Goal: Task Accomplishment & Management: Use online tool/utility

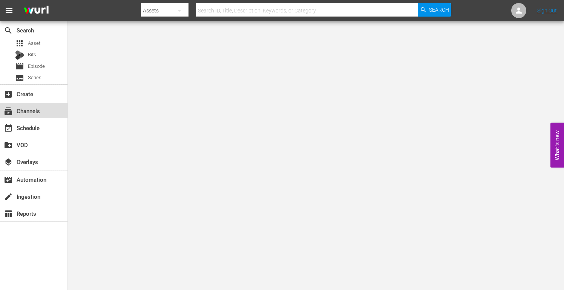
click at [42, 110] on div "subscriptions Channels" at bounding box center [21, 109] width 42 height 7
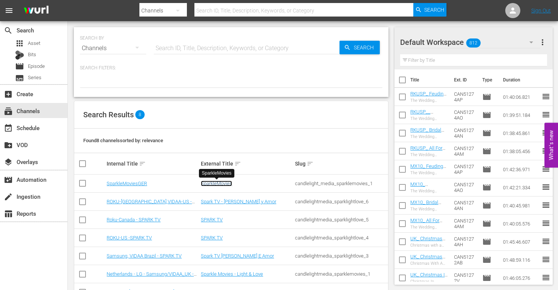
click at [217, 183] on link "SparkleMovies" at bounding box center [216, 184] width 31 height 6
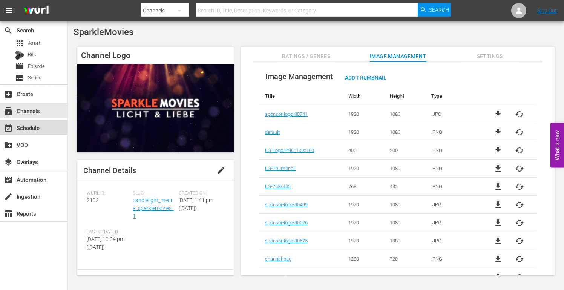
click at [37, 130] on div "event_available Schedule" at bounding box center [21, 126] width 42 height 7
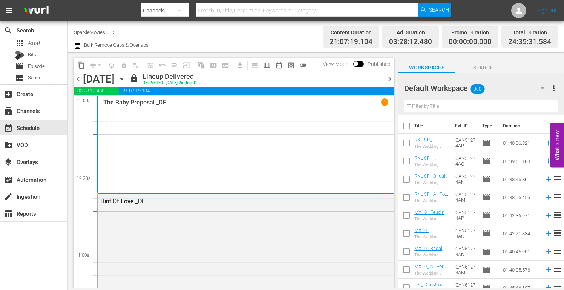
click at [541, 87] on icon "button" at bounding box center [542, 88] width 9 height 9
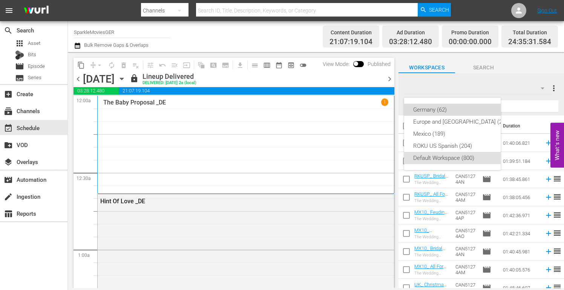
click at [435, 109] on div "Germany (62)" at bounding box center [461, 110] width 97 height 12
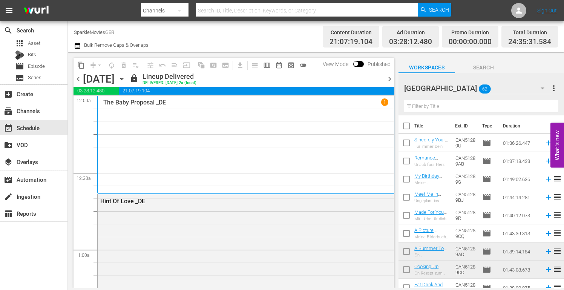
click at [417, 103] on input "text" at bounding box center [481, 106] width 154 height 12
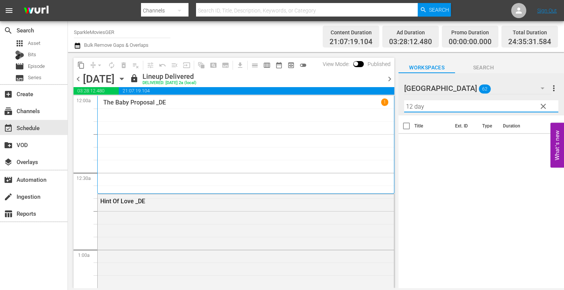
type input "12 days"
drag, startPoint x: 432, startPoint y: 107, endPoint x: 328, endPoint y: 105, distance: 104.1
click at [328, 105] on div "content_copy compress arrow_drop_down autorenew_outlined delete_forever_outline…" at bounding box center [316, 170] width 496 height 236
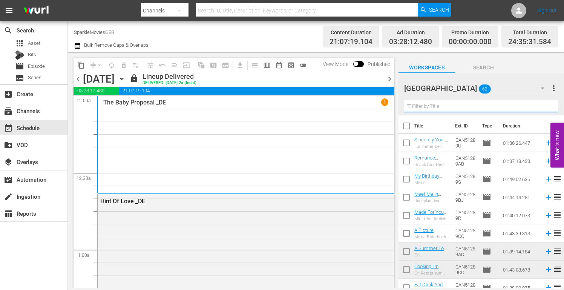
click at [418, 107] on input "text" at bounding box center [481, 106] width 154 height 12
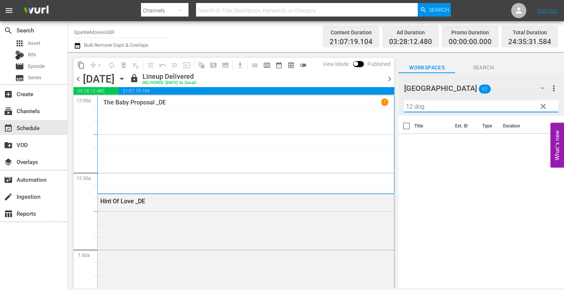
type input "12 dogs"
drag, startPoint x: 437, startPoint y: 106, endPoint x: 345, endPoint y: 106, distance: 92.0
click at [345, 106] on div "content_copy compress arrow_drop_down autorenew_outlined delete_forever_outline…" at bounding box center [316, 170] width 496 height 236
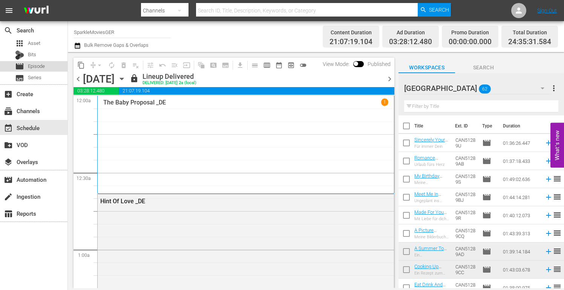
click at [38, 66] on span "Episode" at bounding box center [36, 67] width 17 height 8
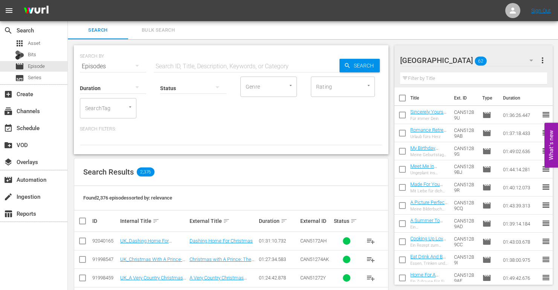
click at [166, 66] on input "text" at bounding box center [247, 66] width 186 height 18
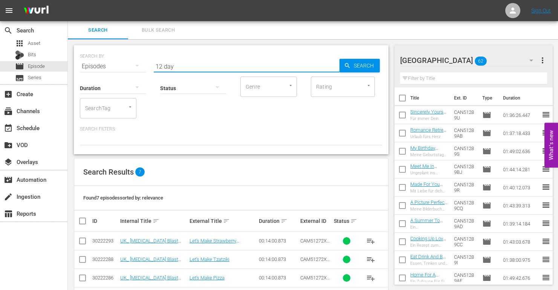
type input "12 days"
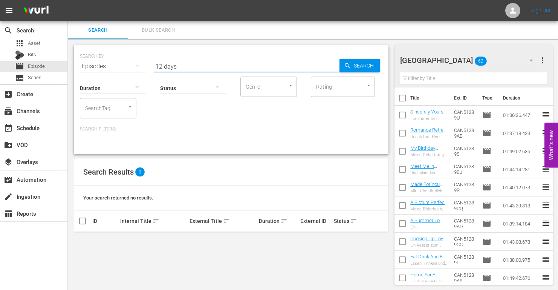
drag, startPoint x: 178, startPoint y: 66, endPoint x: 127, endPoint y: 66, distance: 50.5
click at [127, 66] on div "SEARCH BY Search By Episodes Search ID, Title, Description, Keywords, or Catego…" at bounding box center [231, 61] width 303 height 27
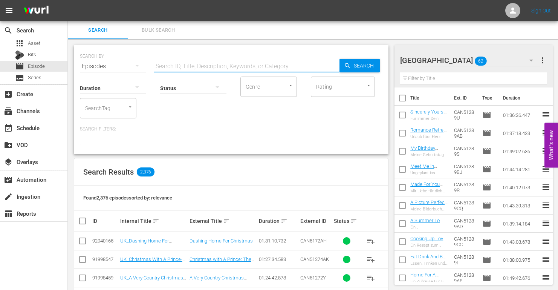
click at [165, 66] on input "text" at bounding box center [247, 66] width 186 height 18
type input "c"
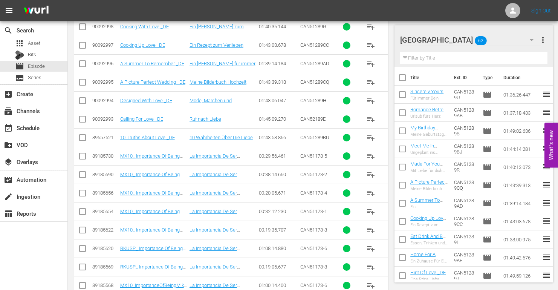
scroll to position [641, 0]
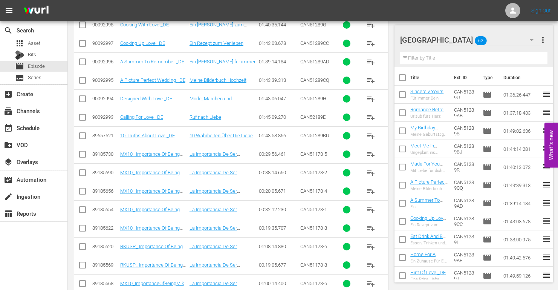
type input "de"
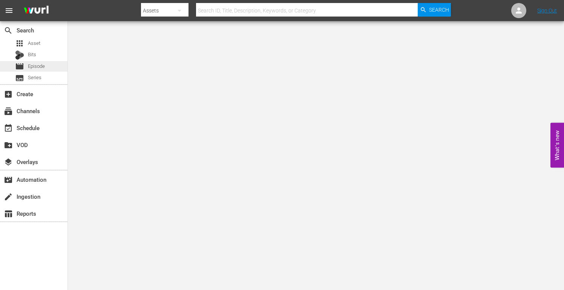
click at [43, 63] on span "Episode" at bounding box center [36, 67] width 17 height 8
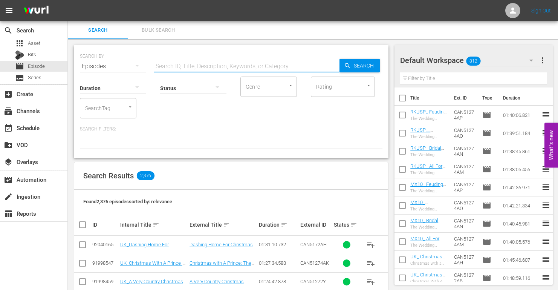
click at [171, 64] on input "text" at bounding box center [247, 66] width 186 height 18
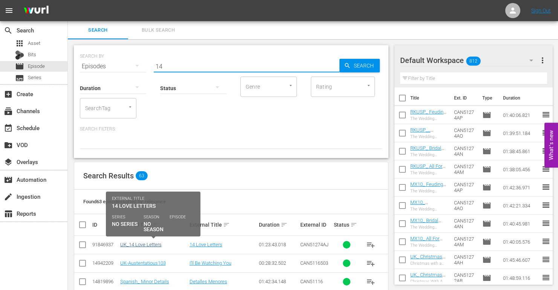
type input "14"
click at [149, 245] on link "UK_14 Love Letters" at bounding box center [140, 245] width 41 height 6
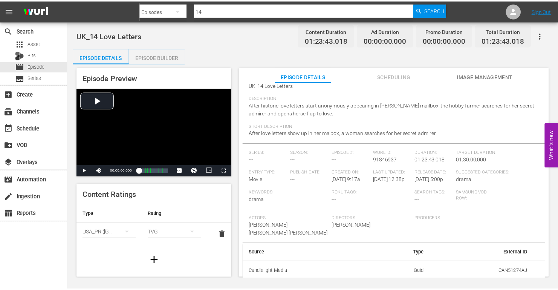
scroll to position [69, 0]
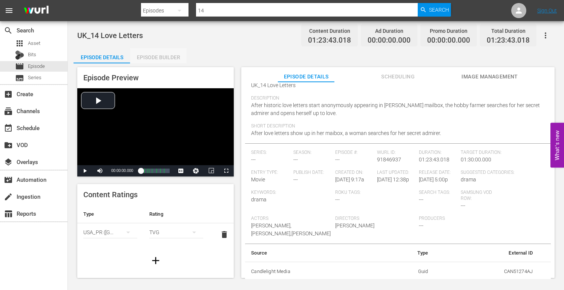
drag, startPoint x: 161, startPoint y: 57, endPoint x: 212, endPoint y: 70, distance: 52.7
click at [161, 57] on div "Episode Builder" at bounding box center [158, 57] width 57 height 18
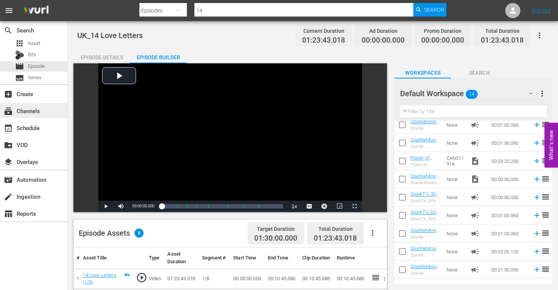
click at [35, 111] on div "subscriptions Channels" at bounding box center [21, 109] width 42 height 7
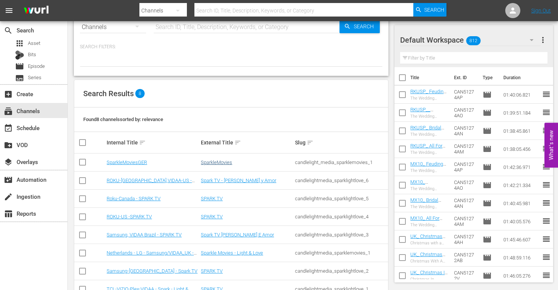
scroll to position [43, 0]
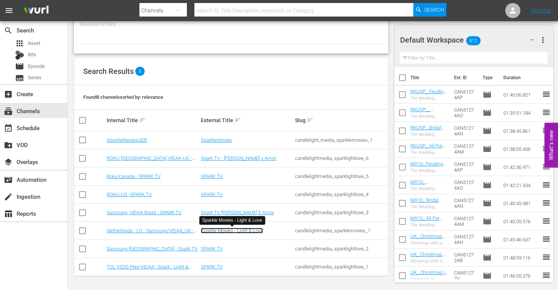
click at [219, 231] on link "Sparkle Movies - Light & Love" at bounding box center [232, 231] width 62 height 6
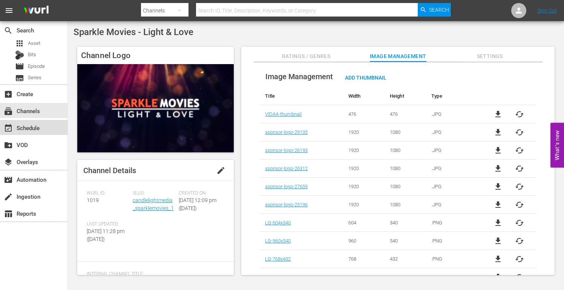
click at [34, 129] on div "event_available Schedule" at bounding box center [21, 126] width 42 height 7
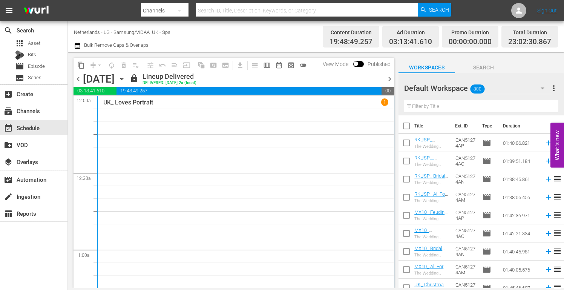
click at [542, 89] on icon "button" at bounding box center [543, 88] width 4 height 2
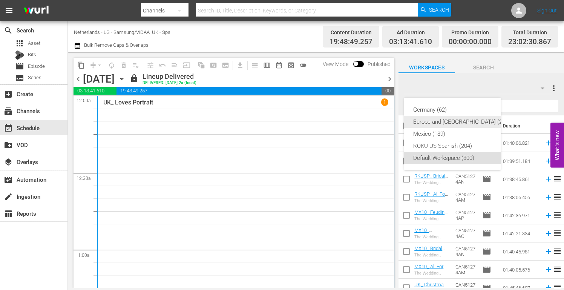
click at [450, 122] on div "Europe and [GEOGRAPHIC_DATA] (210)" at bounding box center [461, 122] width 97 height 12
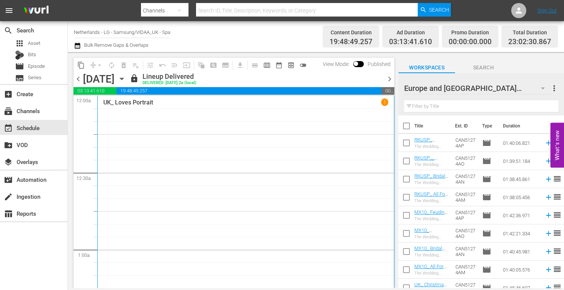
click at [421, 103] on input "text" at bounding box center [481, 106] width 154 height 12
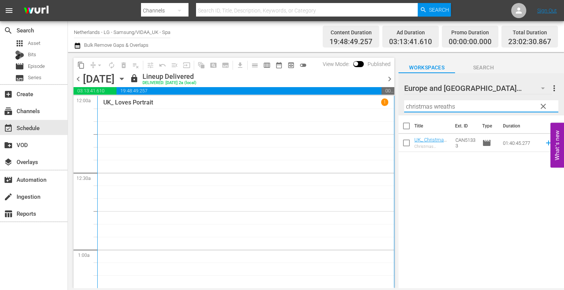
type input "christmas wreaths and ribbons"
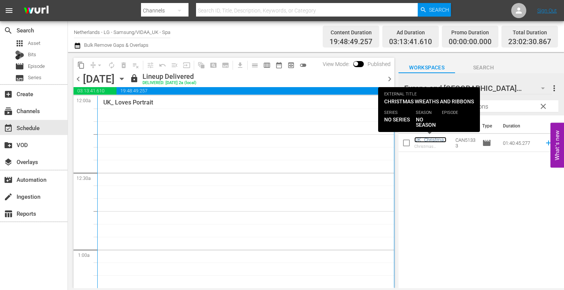
click at [419, 140] on link "UK_ Christmas Wreaths And Ribbons" at bounding box center [430, 145] width 32 height 17
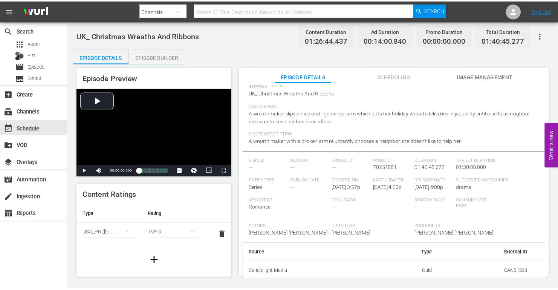
scroll to position [61, 0]
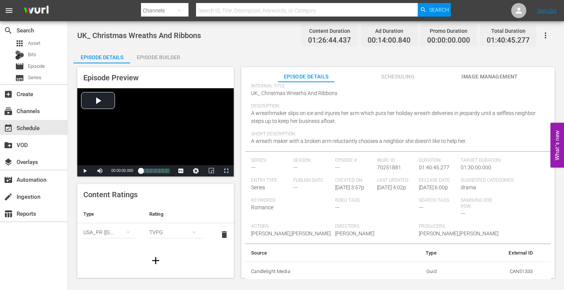
click at [160, 57] on div "Episode Builder" at bounding box center [158, 57] width 57 height 18
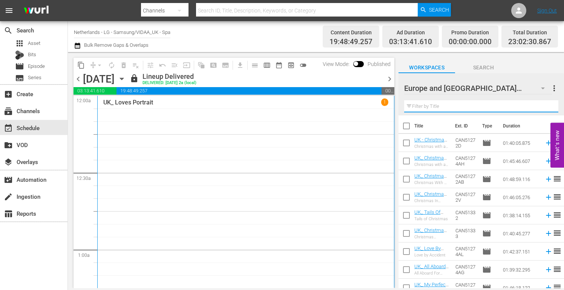
click at [436, 106] on input "text" at bounding box center [481, 106] width 154 height 12
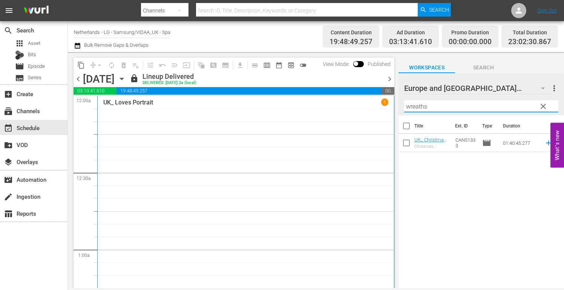
drag, startPoint x: 430, startPoint y: 108, endPoint x: 372, endPoint y: 106, distance: 57.3
click at [372, 106] on div "content_copy compress arrow_drop_down autorenew_outlined delete_forever_outline…" at bounding box center [316, 170] width 496 height 236
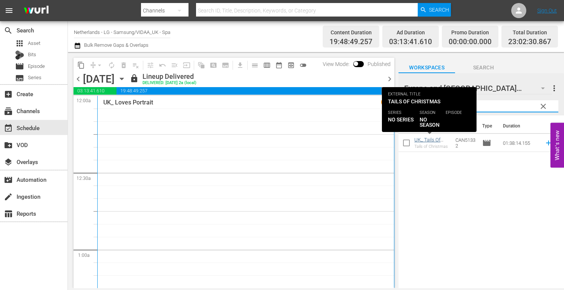
type input "tails of"
click at [435, 139] on link "UK_ Tails Of Christmas" at bounding box center [427, 142] width 26 height 11
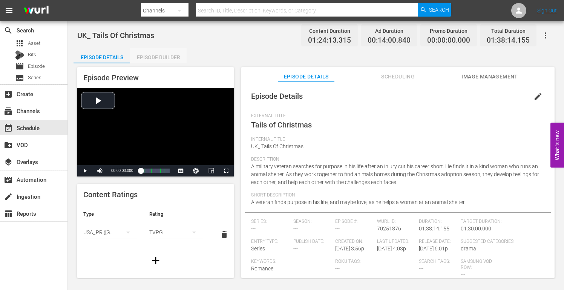
click at [160, 55] on div "Episode Builder" at bounding box center [158, 57] width 57 height 18
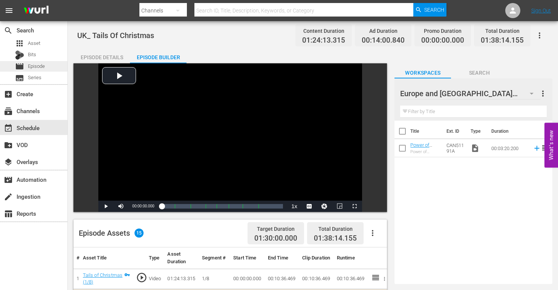
click at [41, 65] on span "Episode" at bounding box center [36, 67] width 17 height 8
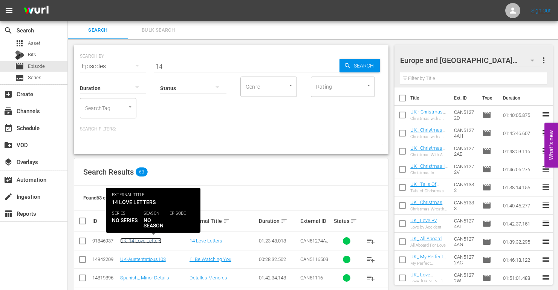
click at [146, 241] on link "UK_14 Love Letters" at bounding box center [140, 241] width 41 height 6
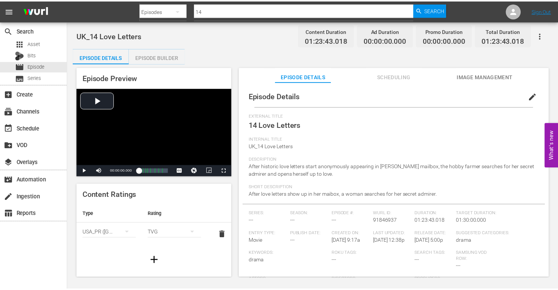
scroll to position [69, 0]
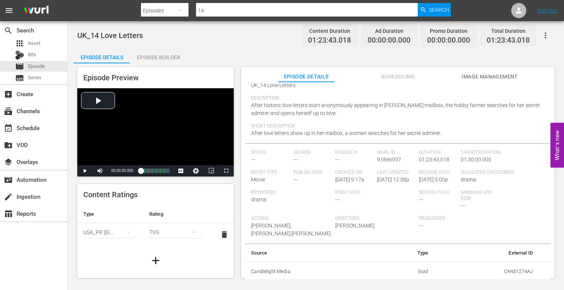
click at [163, 57] on div "Episode Builder" at bounding box center [158, 57] width 57 height 18
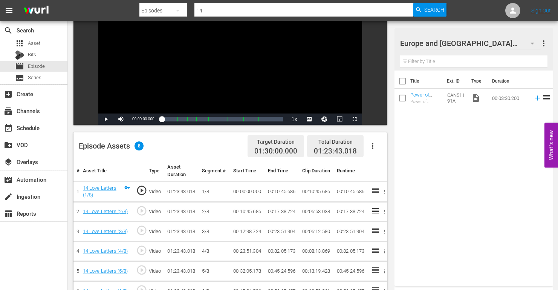
scroll to position [83, 0]
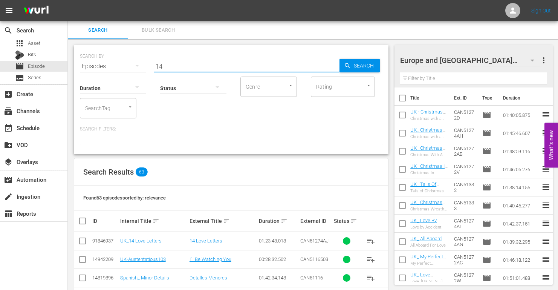
click at [175, 68] on input "14" at bounding box center [247, 66] width 186 height 18
type input "1"
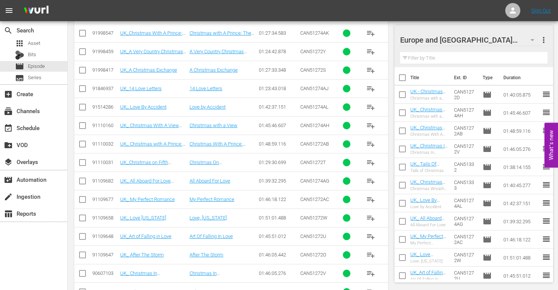
scroll to position [188, 0]
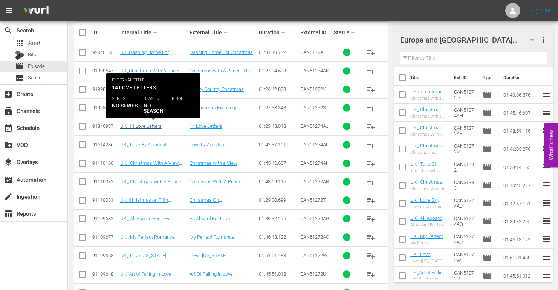
type input "UK"
click at [142, 125] on link "UK_14 Love Letters" at bounding box center [140, 126] width 41 height 6
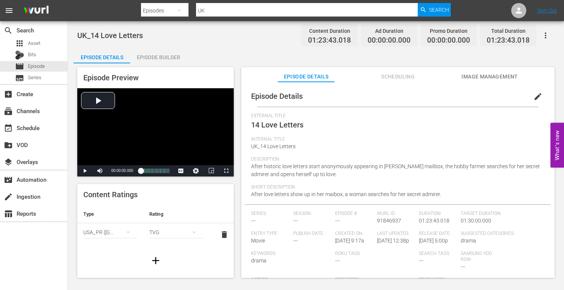
click at [155, 57] on div "Episode Builder" at bounding box center [158, 57] width 57 height 18
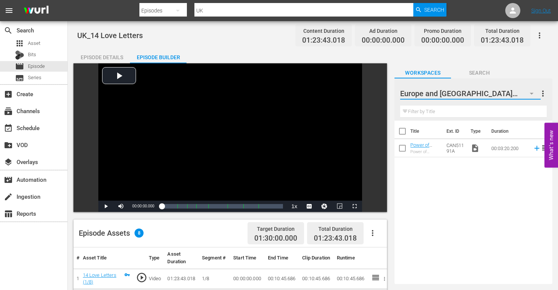
click at [531, 93] on icon "button" at bounding box center [532, 94] width 4 height 2
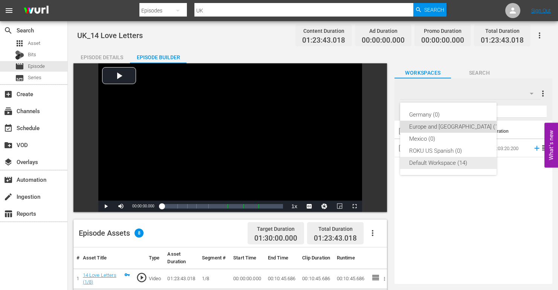
click at [440, 162] on div "Default Workspace (14)" at bounding box center [454, 163] width 91 height 12
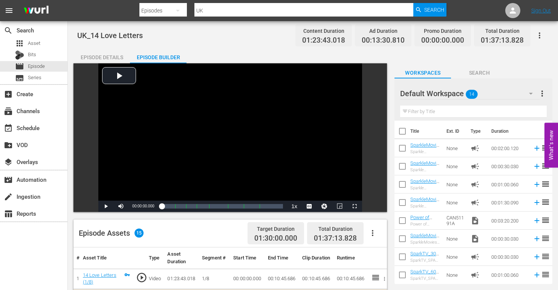
click at [542, 34] on icon "button" at bounding box center [539, 35] width 9 height 9
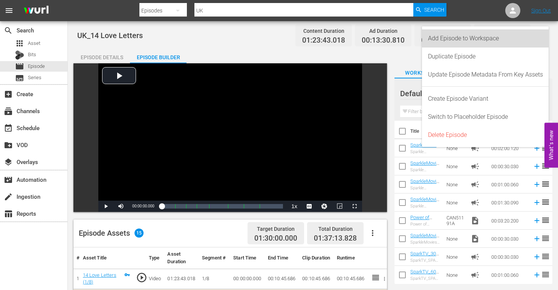
click at [471, 36] on div "Add Episode to Workspace" at bounding box center [485, 38] width 115 height 18
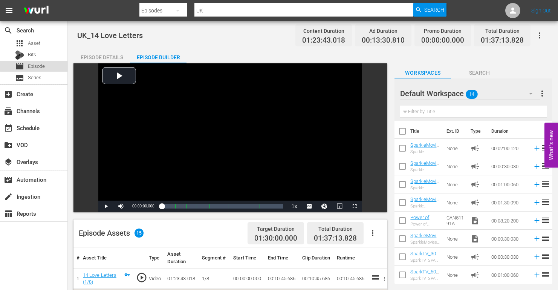
click at [45, 65] on div "movie Episode" at bounding box center [33, 66] width 67 height 11
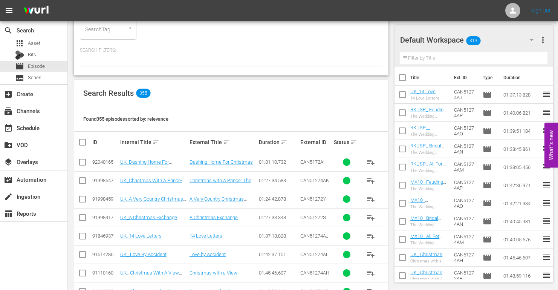
scroll to position [113, 0]
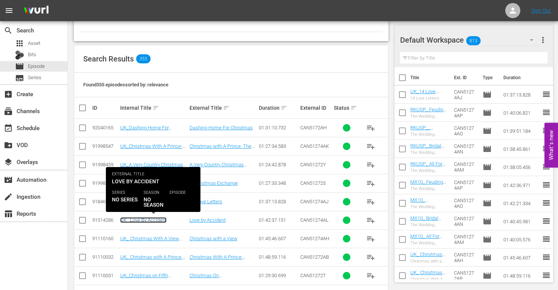
click at [150, 219] on link "UK_ Love By Accident" at bounding box center [143, 220] width 46 height 6
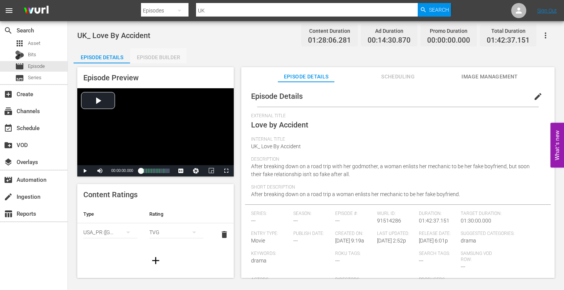
click at [164, 57] on div "Episode Builder" at bounding box center [158, 57] width 57 height 18
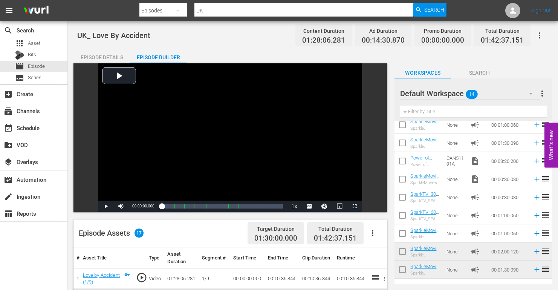
click at [539, 34] on icon "button" at bounding box center [539, 35] width 9 height 9
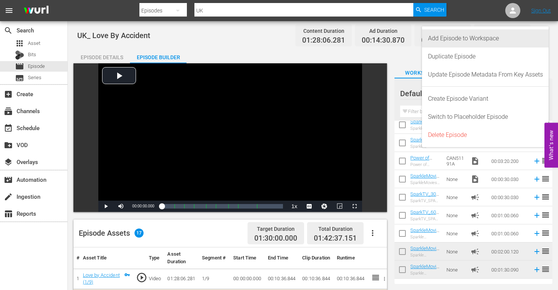
click at [477, 37] on div "Add Episode to Workspace" at bounding box center [485, 38] width 115 height 18
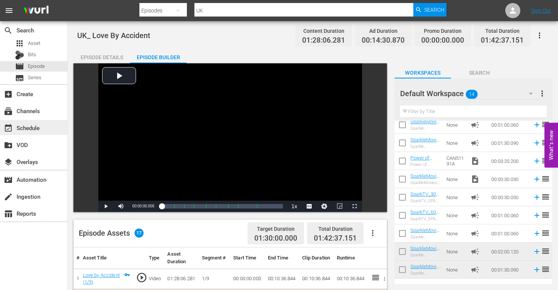
click at [37, 126] on div "event_available Schedule" at bounding box center [21, 126] width 42 height 7
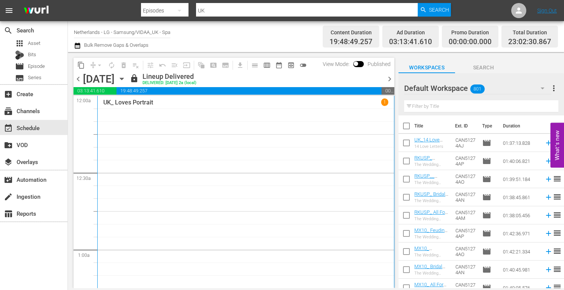
click at [406, 143] on input "checkbox" at bounding box center [406, 144] width 16 height 16
checkbox input "true"
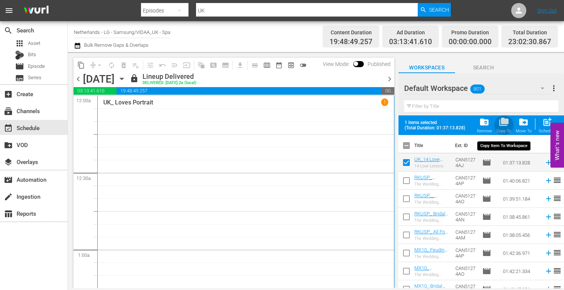
click at [505, 123] on span "folder_copy" at bounding box center [504, 122] width 10 height 10
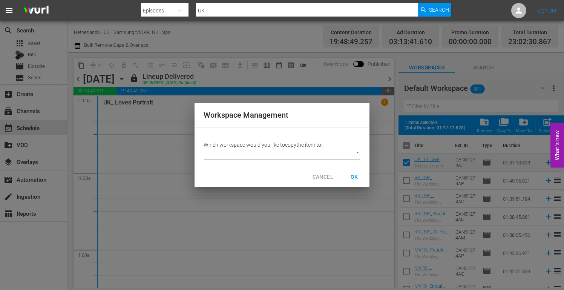
click at [358, 152] on body "menu Search By Episodes Search ID, Title, Description, Keywords, or Category UK…" at bounding box center [282, 145] width 564 height 290
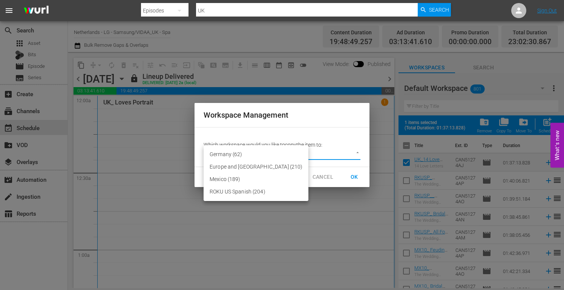
click at [250, 167] on li "Europe and [GEOGRAPHIC_DATA] (210)" at bounding box center [256, 167] width 105 height 12
type input "2215"
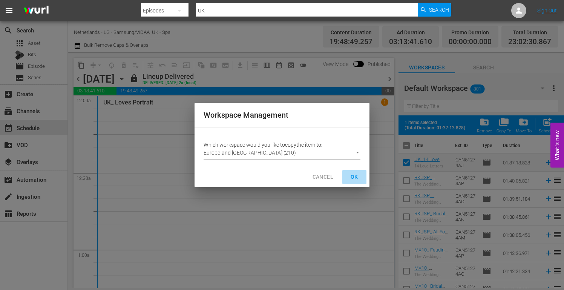
click at [352, 178] on span "OK" at bounding box center [354, 176] width 12 height 9
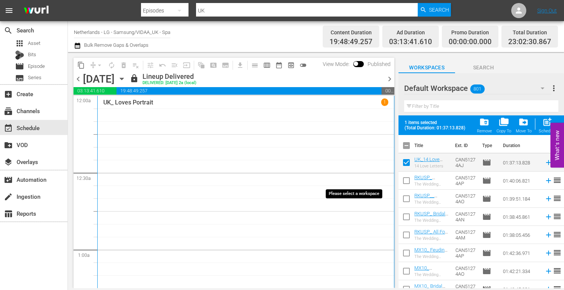
checkbox input "false"
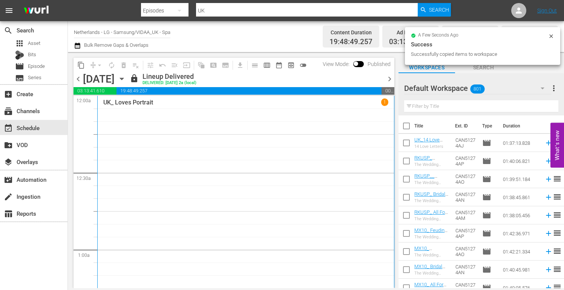
click at [424, 106] on input "text" at bounding box center [481, 106] width 154 height 12
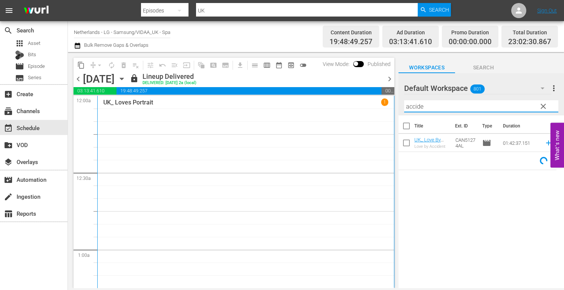
type input "accide"
click at [406, 145] on input "checkbox" at bounding box center [406, 144] width 16 height 16
checkbox input "true"
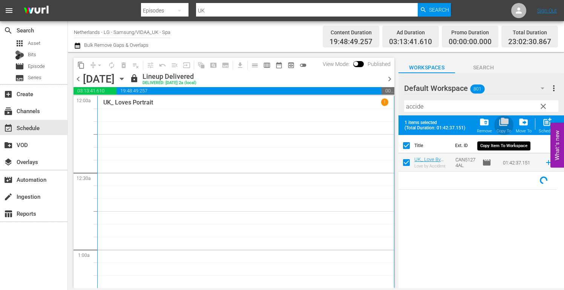
click at [507, 122] on span "folder_copy" at bounding box center [504, 122] width 10 height 10
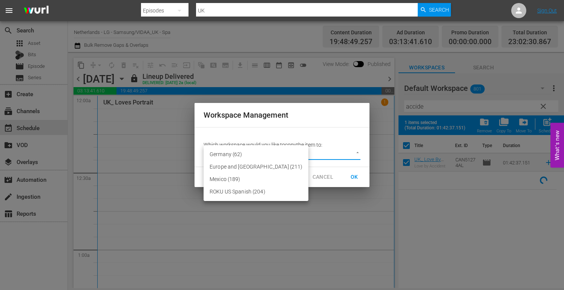
click at [357, 152] on body "menu Search By Episodes Search ID, Title, Description, Keywords, or Category UK…" at bounding box center [282, 145] width 564 height 290
click at [259, 166] on li "Europe and [GEOGRAPHIC_DATA] (211)" at bounding box center [256, 167] width 105 height 12
type input "2215"
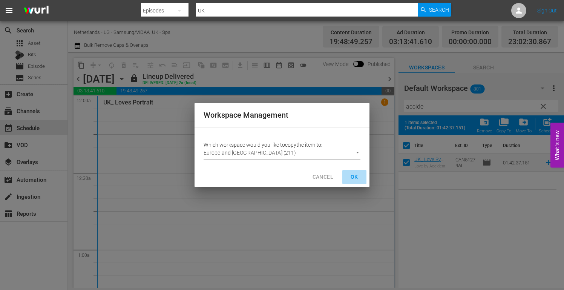
click at [357, 175] on span "OK" at bounding box center [354, 176] width 12 height 9
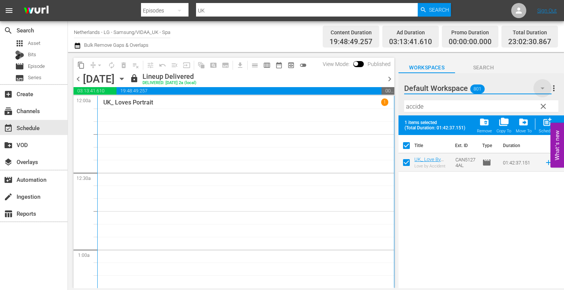
click at [543, 90] on icon "button" at bounding box center [542, 88] width 9 height 9
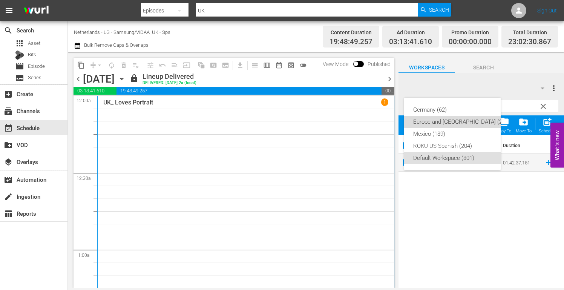
click at [464, 119] on div "Europe and [GEOGRAPHIC_DATA] (211)" at bounding box center [461, 122] width 97 height 12
checkbox input "false"
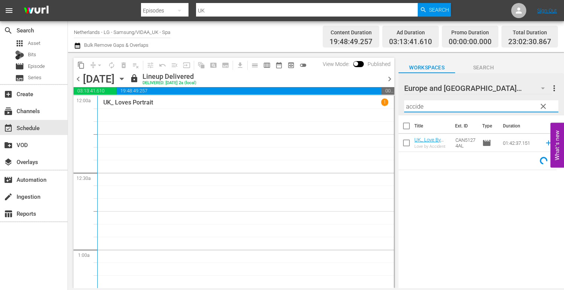
drag, startPoint x: 377, startPoint y: 104, endPoint x: 320, endPoint y: 102, distance: 56.6
click at [320, 102] on div "content_copy compress arrow_drop_down autorenew_outlined delete_forever_outline…" at bounding box center [316, 170] width 496 height 236
drag, startPoint x: 440, startPoint y: 109, endPoint x: 337, endPoint y: 106, distance: 102.6
click at [337, 106] on div "content_copy compress arrow_drop_down autorenew_outlined delete_forever_outline…" at bounding box center [316, 170] width 496 height 236
drag, startPoint x: 432, startPoint y: 106, endPoint x: 383, endPoint y: 104, distance: 49.0
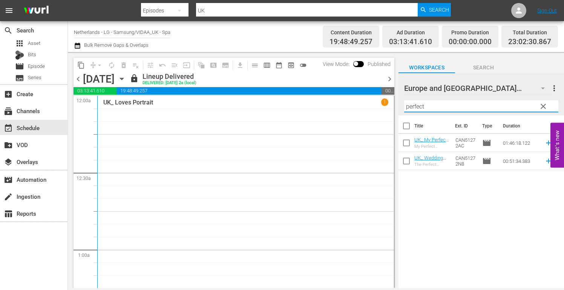
click at [383, 104] on div "content_copy compress arrow_drop_down autorenew_outlined delete_forever_outline…" at bounding box center [316, 170] width 496 height 236
drag, startPoint x: 457, startPoint y: 109, endPoint x: 278, endPoint y: 100, distance: 178.5
click at [278, 100] on div "content_copy compress arrow_drop_down autorenew_outlined delete_forever_outline…" at bounding box center [316, 170] width 496 height 236
type input "a"
type input "1"
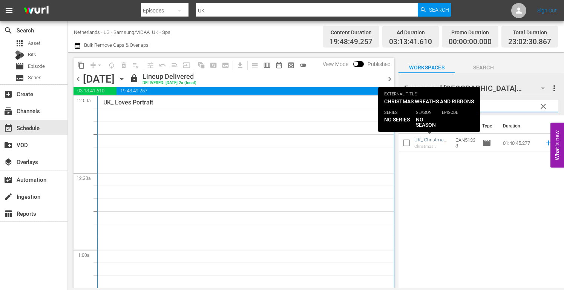
type input "wreaths"
click at [417, 138] on link "UK_ Christmas Wreaths And Ribbons" at bounding box center [430, 145] width 32 height 17
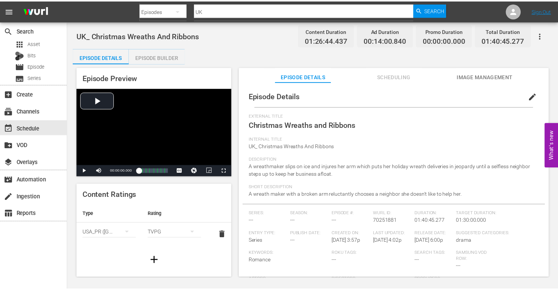
scroll to position [61, 0]
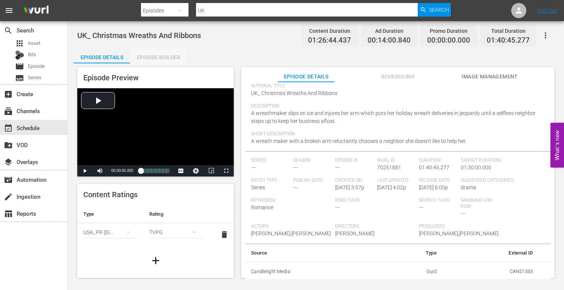
click at [153, 57] on div "Episode Builder" at bounding box center [158, 57] width 57 height 18
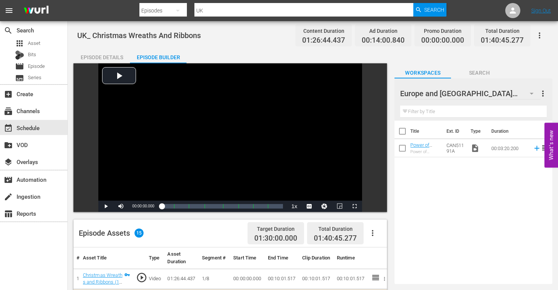
click at [418, 109] on input "text" at bounding box center [473, 112] width 147 height 12
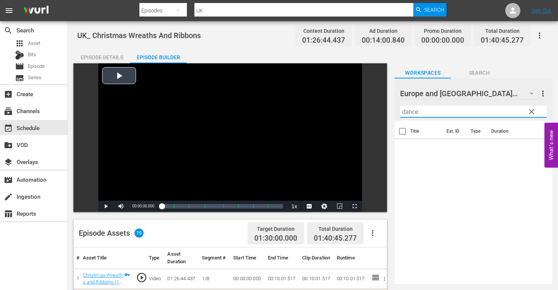
drag, startPoint x: 380, startPoint y: 106, endPoint x: 337, endPoint y: 101, distance: 42.5
type input "baby in a manger"
